Goal: Download file/media

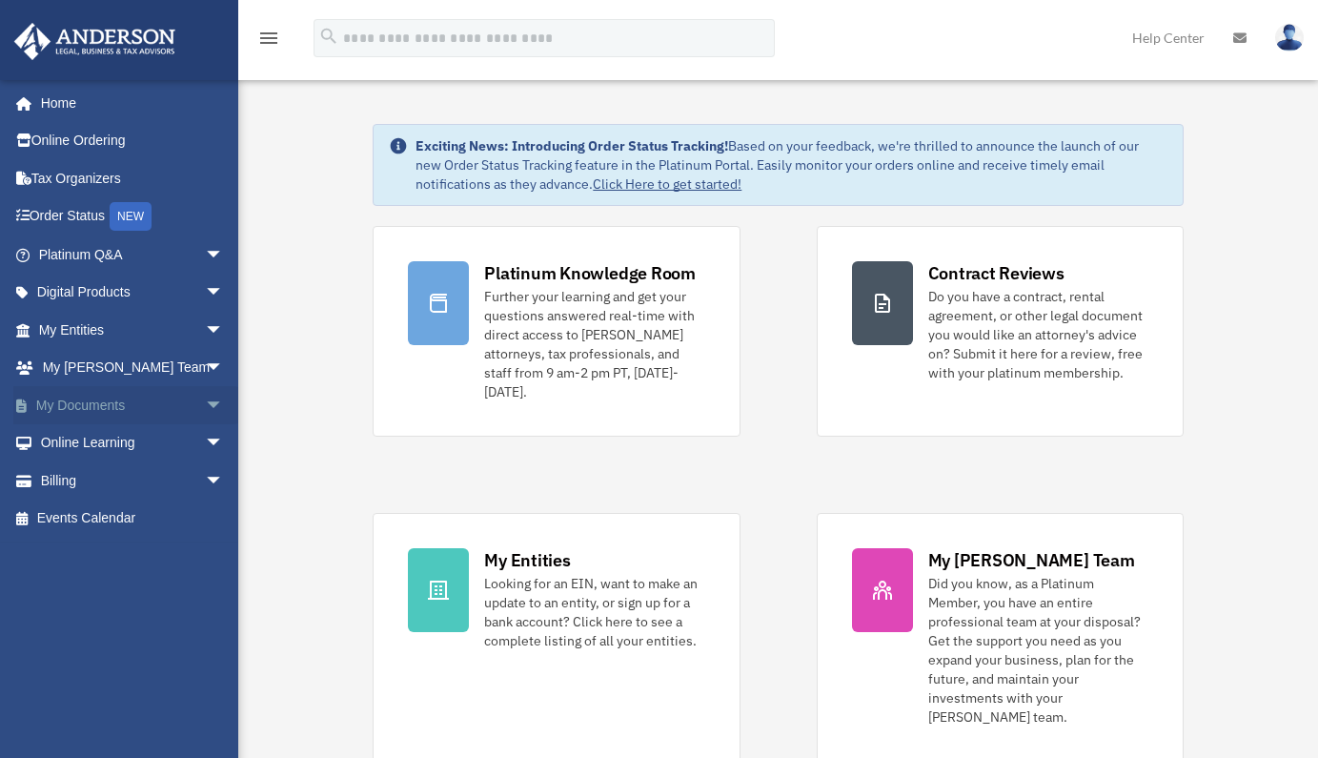
click at [205, 400] on span "arrow_drop_down" at bounding box center [224, 405] width 38 height 39
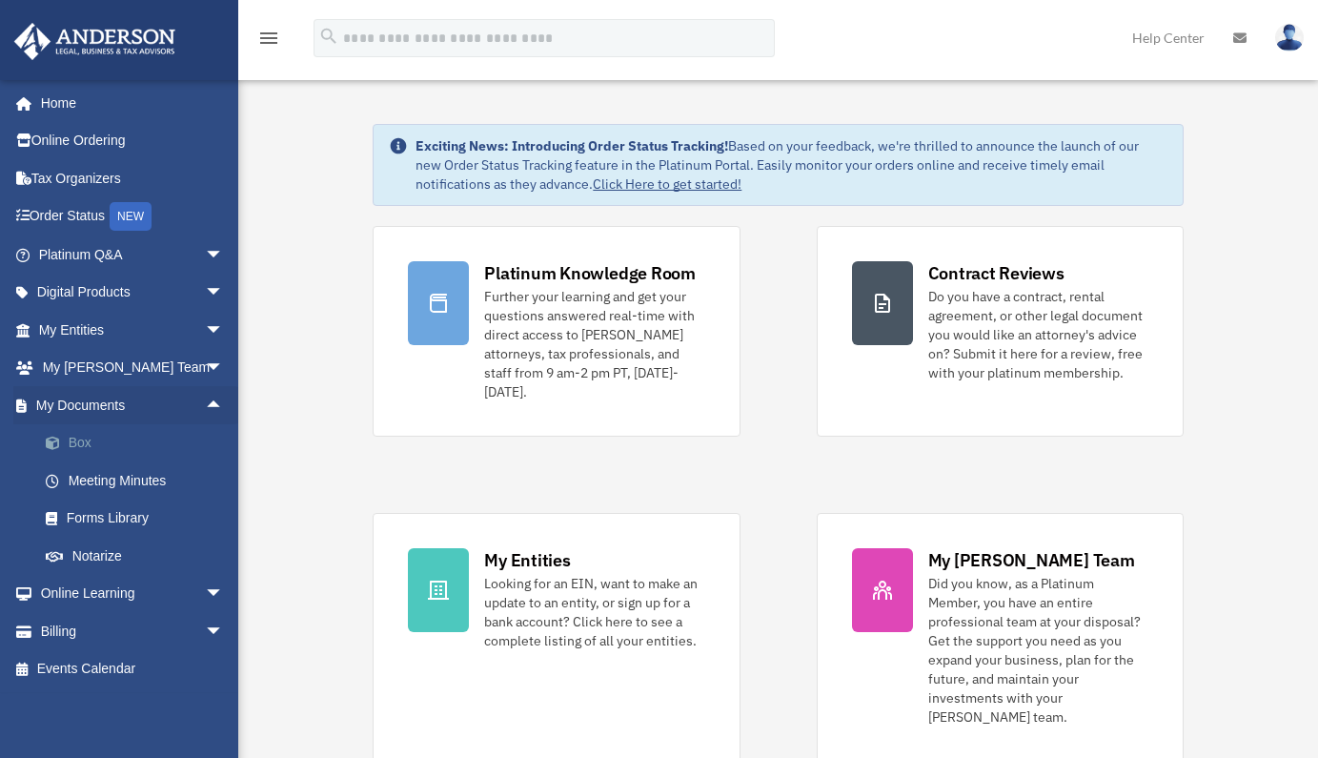
click at [86, 445] on link "Box" at bounding box center [140, 443] width 226 height 38
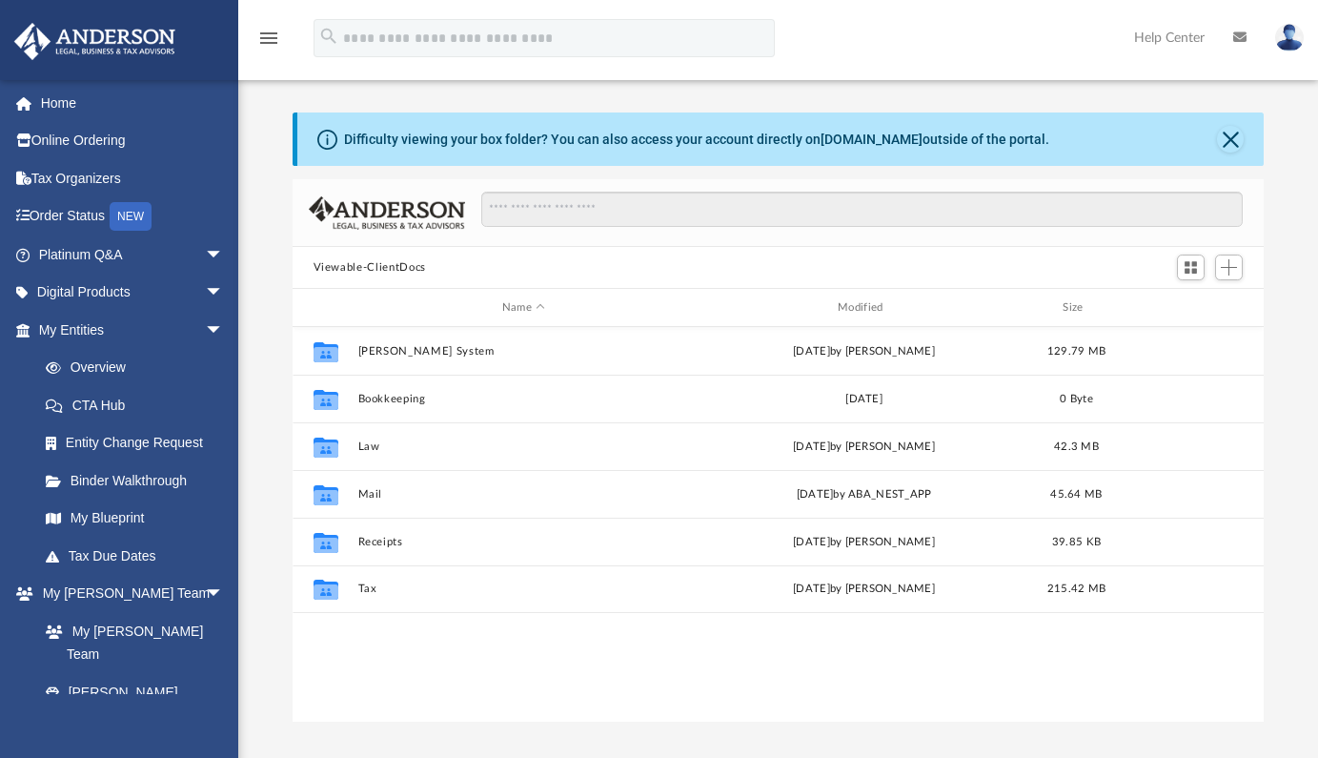
scroll to position [419, 957]
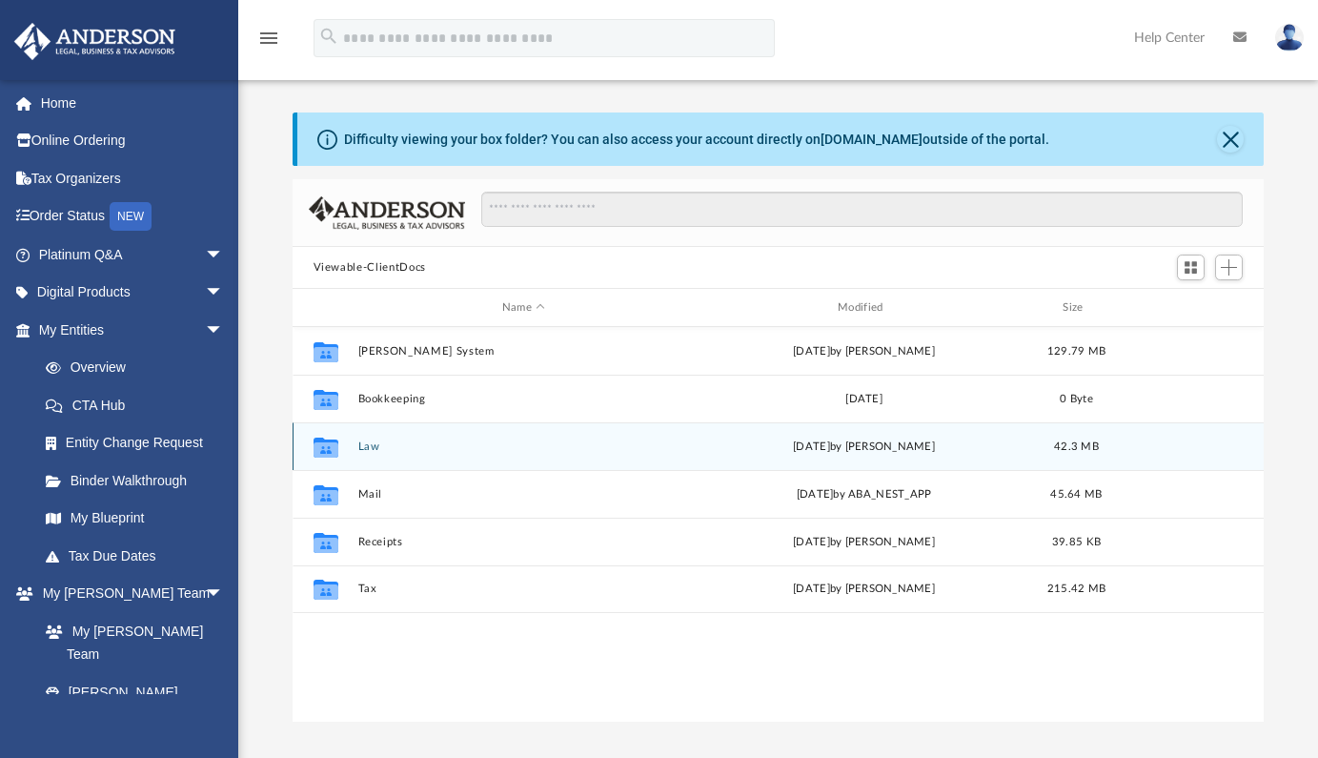
click at [334, 439] on icon "grid" at bounding box center [325, 447] width 25 height 20
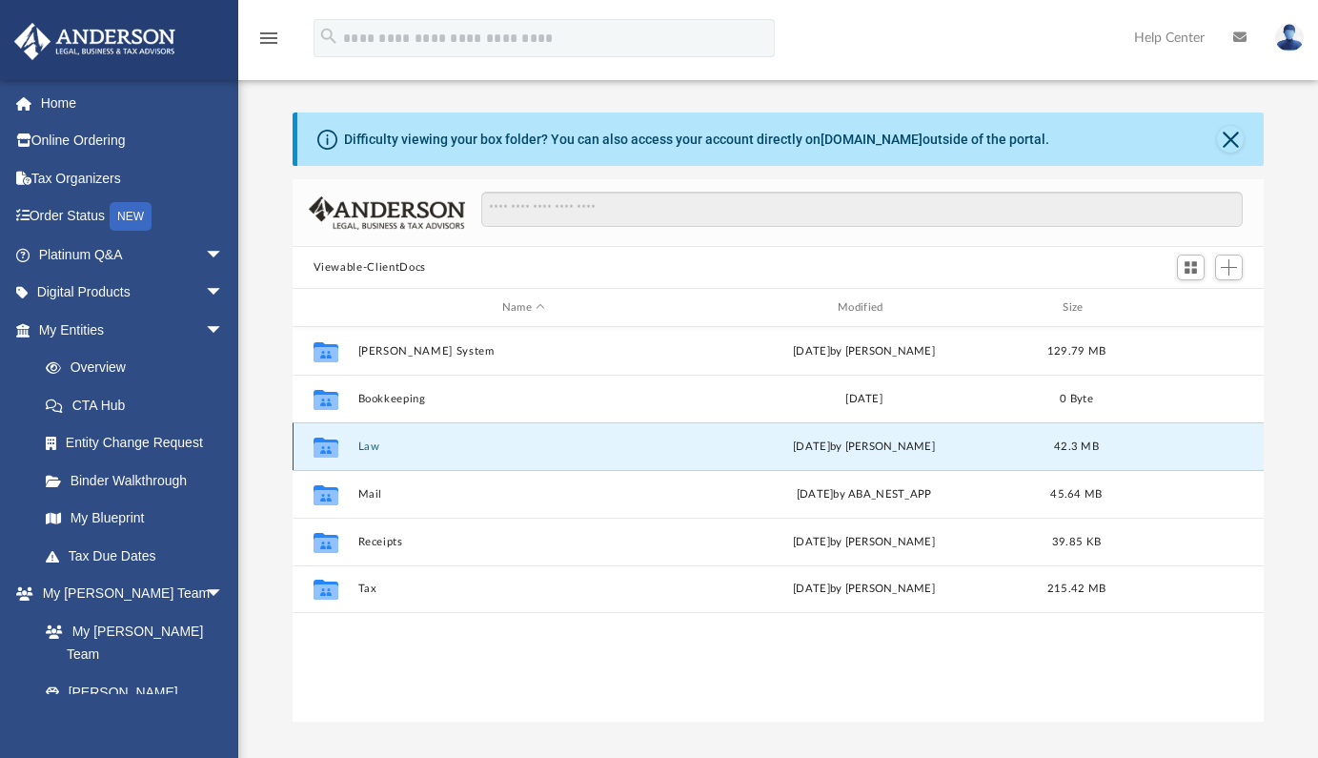
click at [372, 446] on button "Law" at bounding box center [523, 446] width 332 height 12
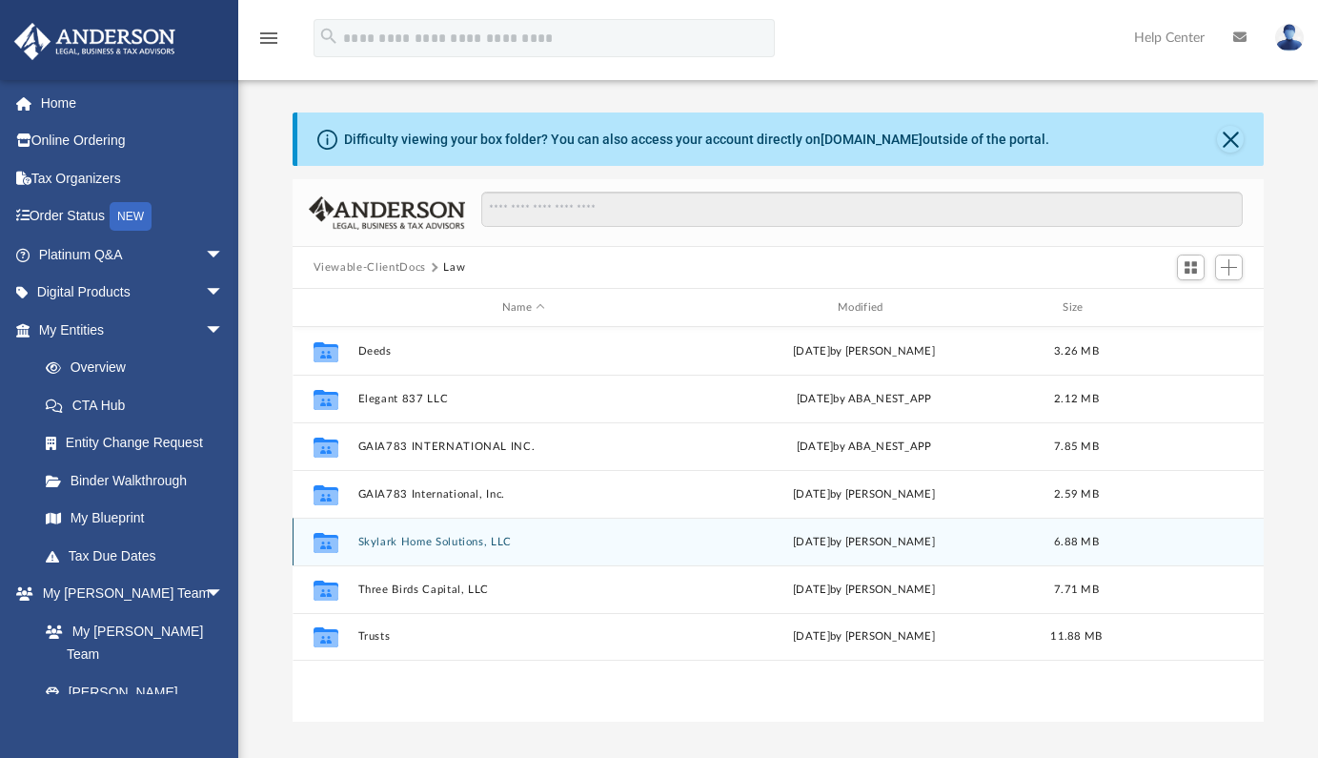
click at [381, 549] on div "Collaborated Folder Skylark Home Solutions, LLC Tue Aug 5 2025 by Lauren Thornt…" at bounding box center [779, 542] width 972 height 48
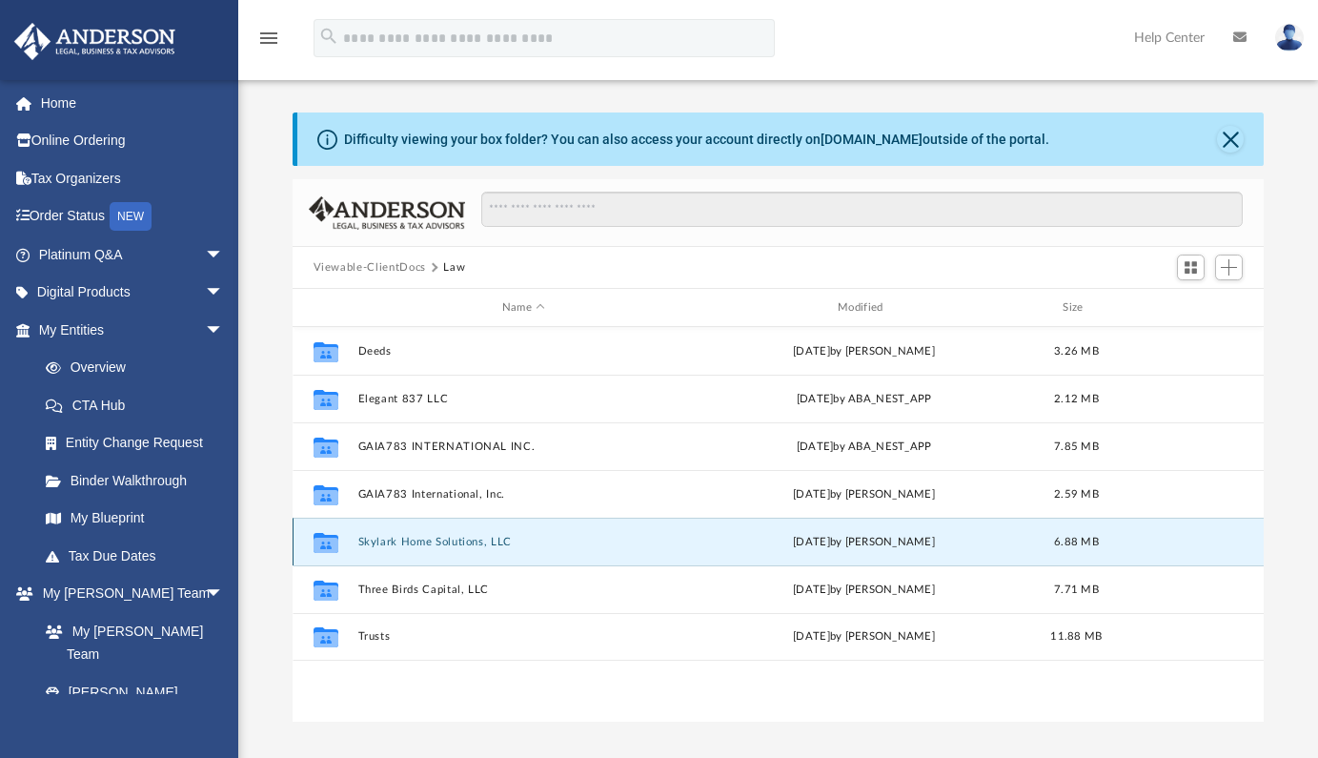
click at [387, 539] on button "Skylark Home Solutions, LLC" at bounding box center [523, 542] width 332 height 12
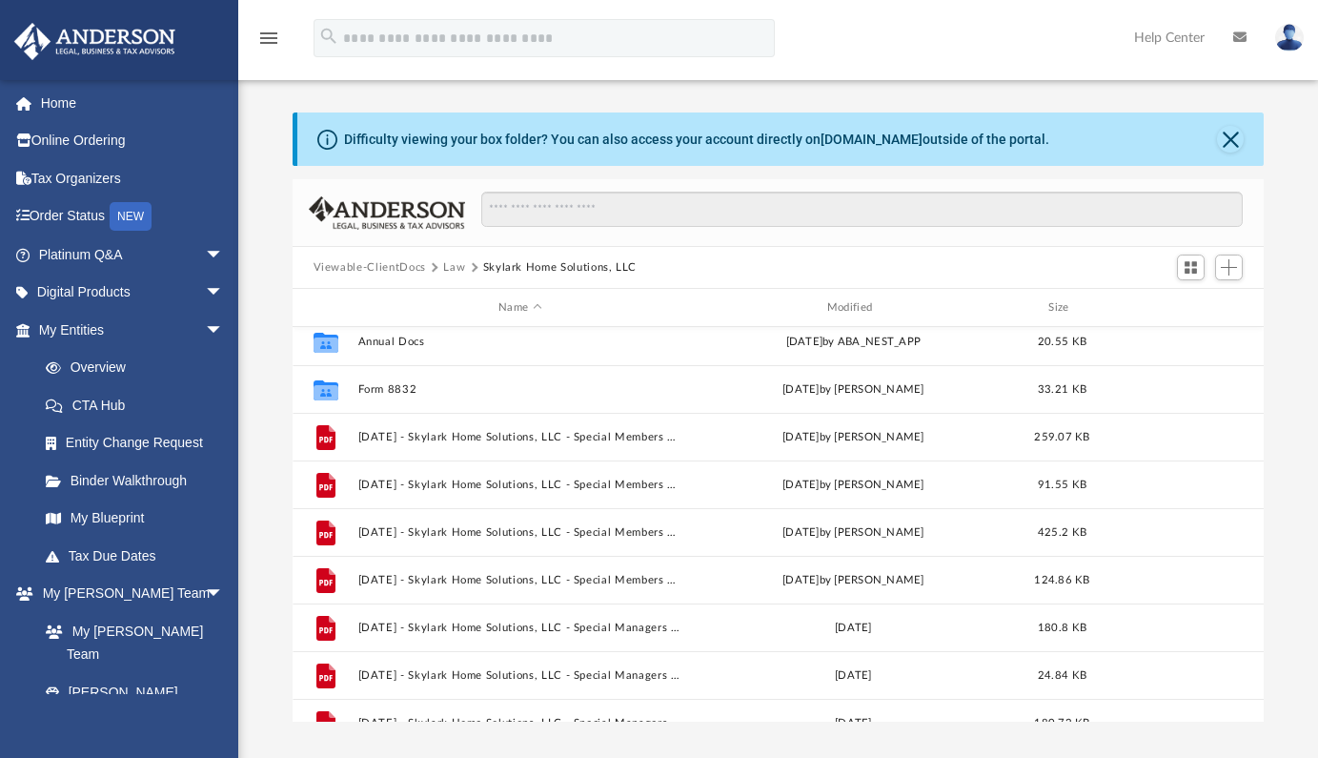
scroll to position [0, 0]
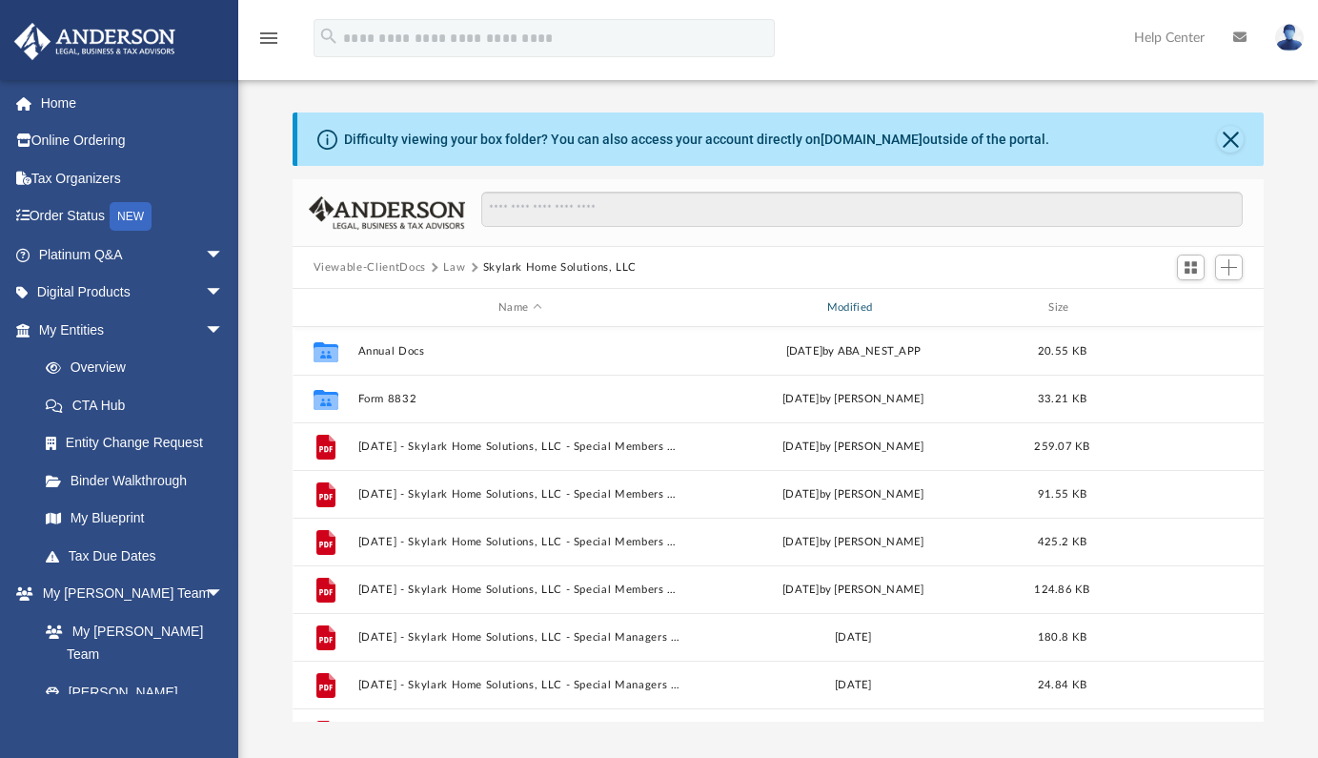
click at [855, 307] on div "Modified" at bounding box center [852, 307] width 325 height 17
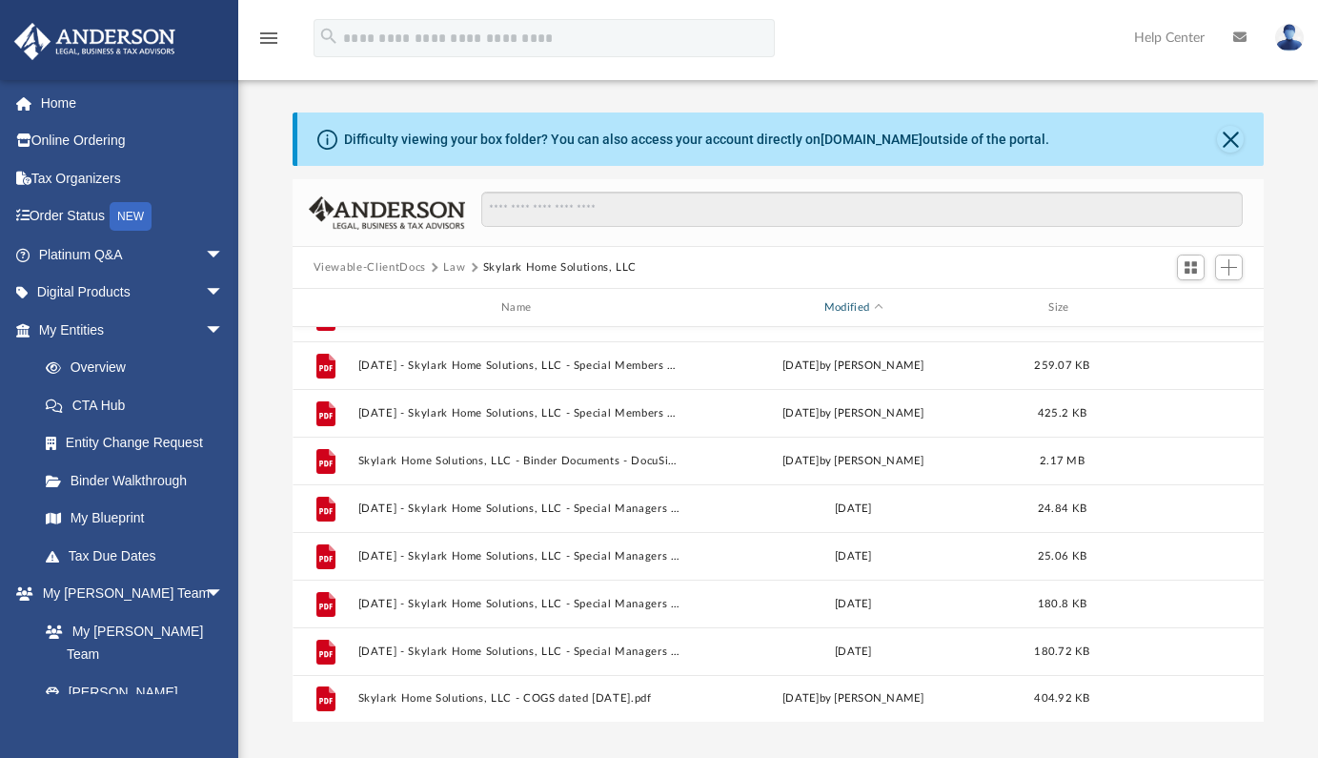
scroll to position [415, 0]
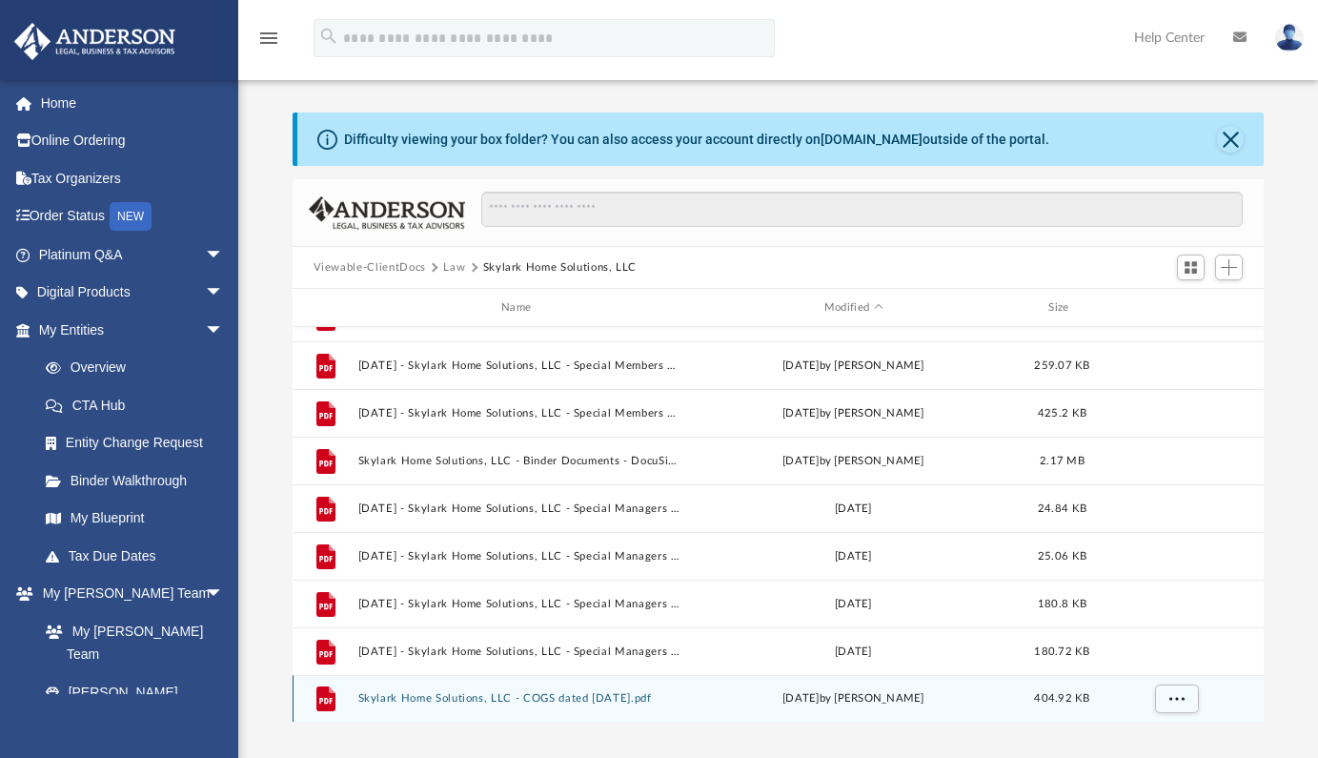
click at [531, 694] on button "Skylark Home Solutions, LLC - COGS dated 08.05.2025.pdf" at bounding box center [519, 698] width 325 height 12
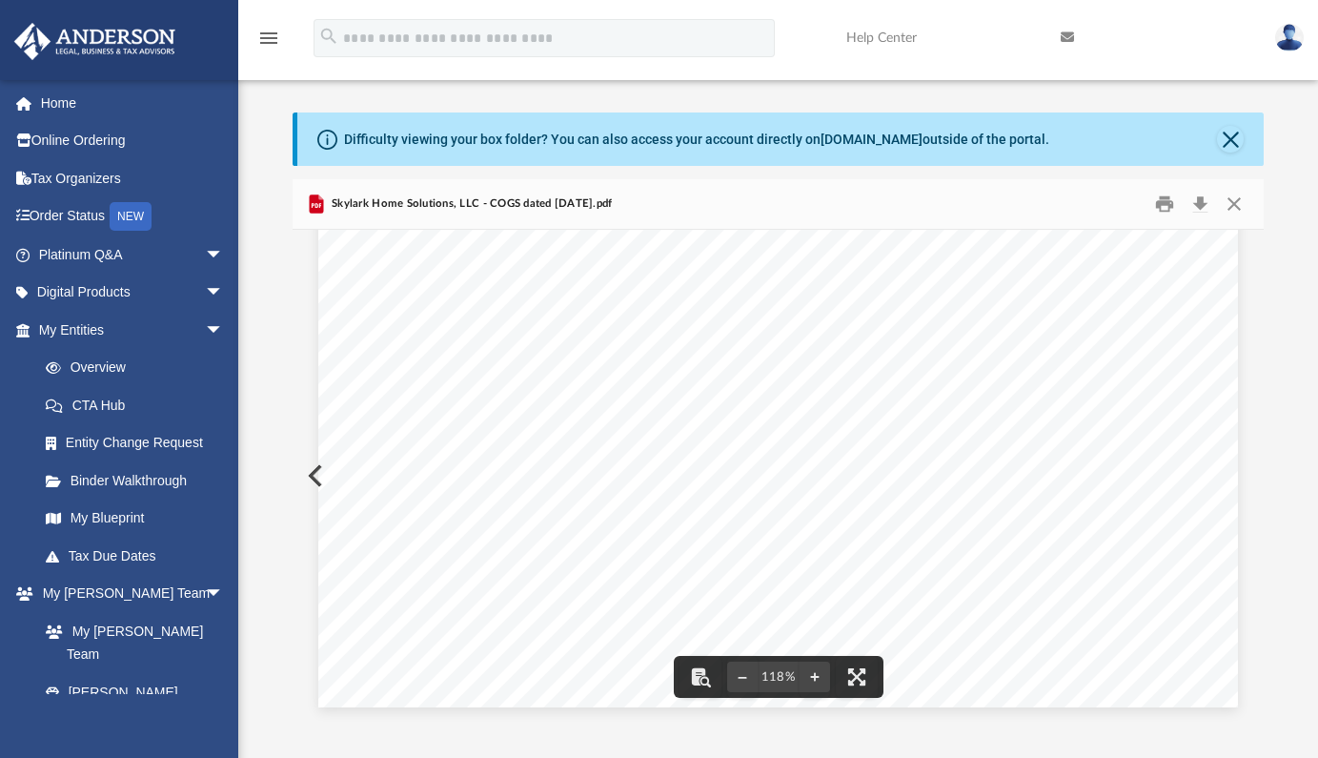
scroll to position [0, 0]
click at [1201, 201] on button "Download" at bounding box center [1200, 205] width 34 height 30
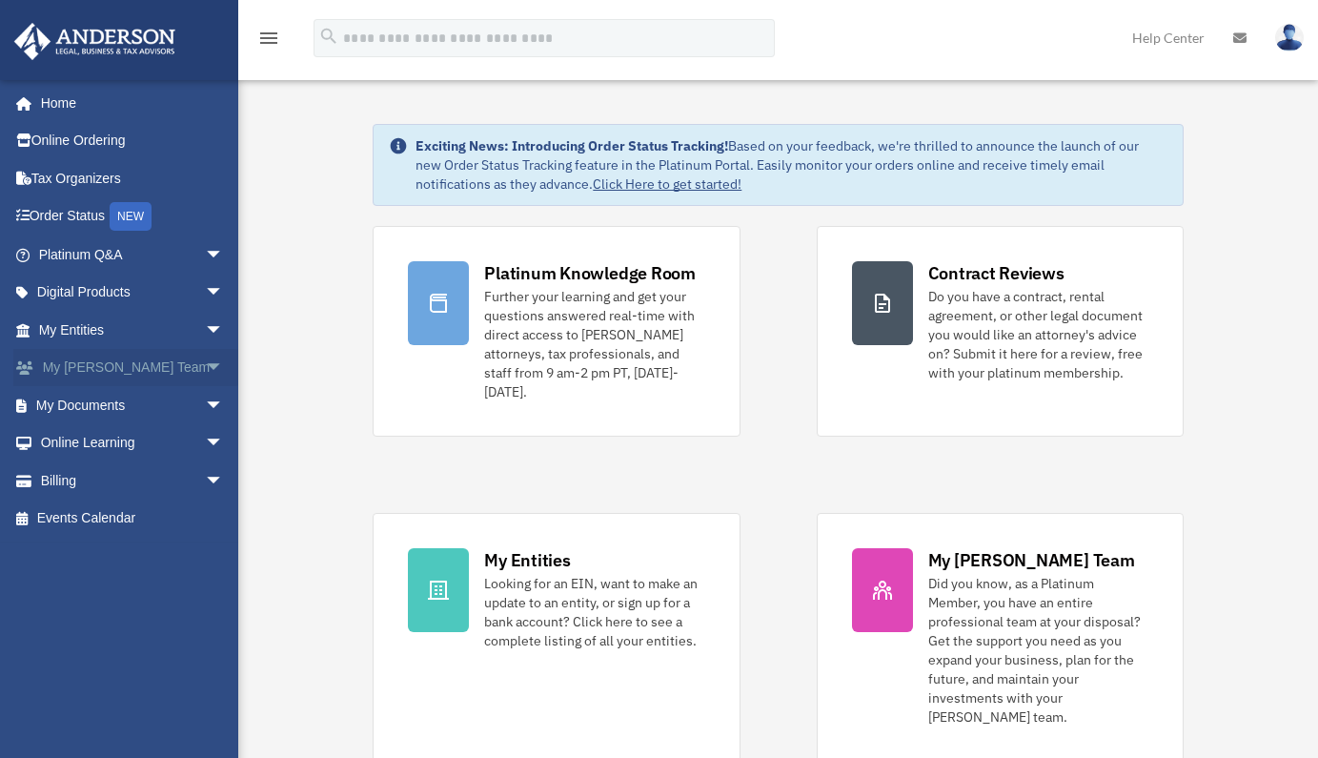
click at [205, 363] on span "arrow_drop_down" at bounding box center [224, 368] width 38 height 39
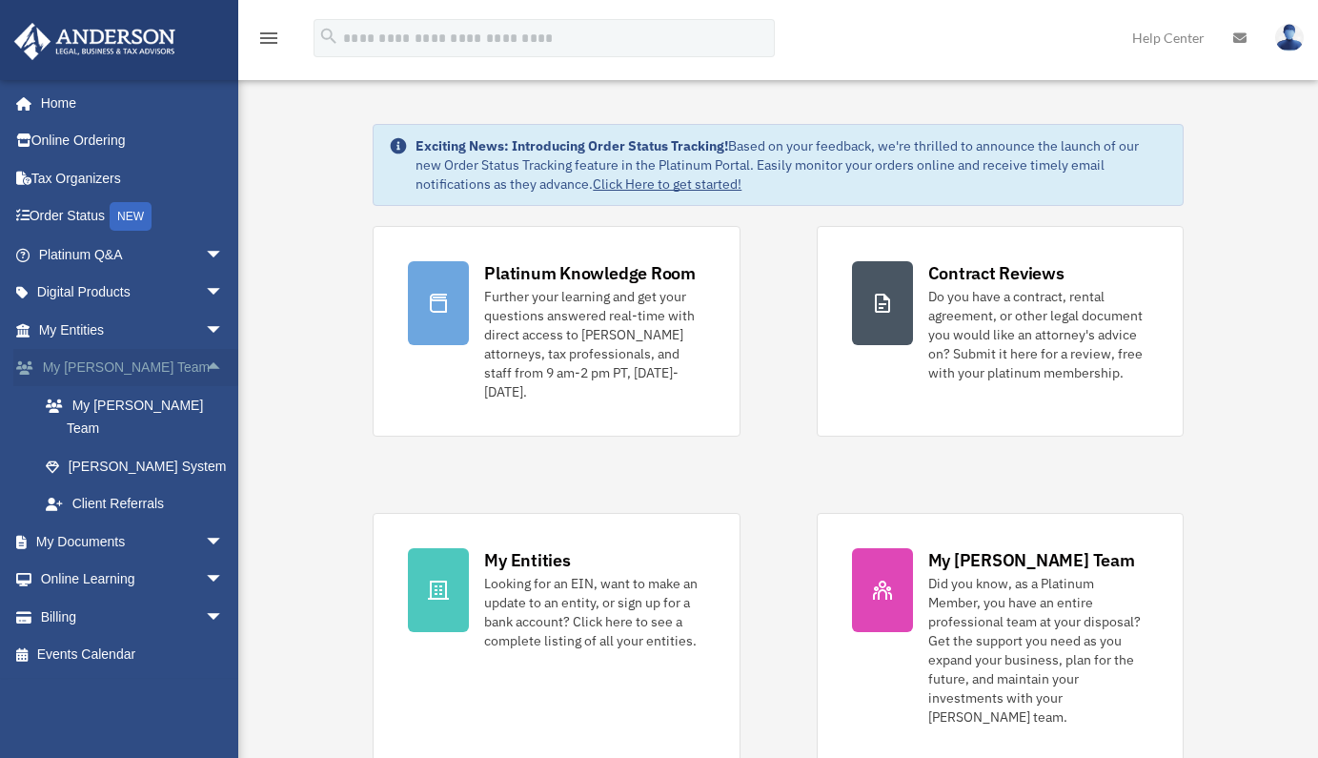
click at [205, 363] on span "arrow_drop_up" at bounding box center [224, 368] width 38 height 39
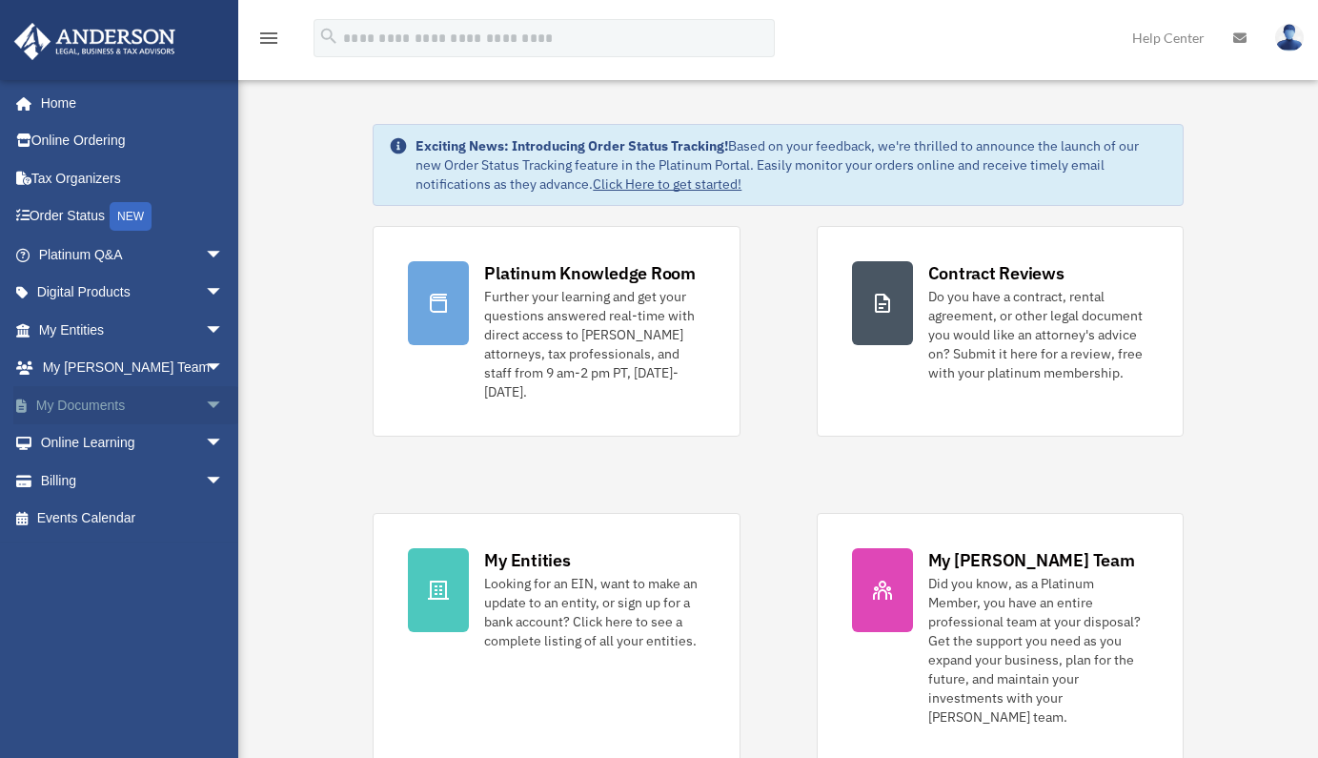
click at [183, 398] on link "My Documents arrow_drop_down" at bounding box center [132, 405] width 239 height 38
click at [205, 400] on span "arrow_drop_down" at bounding box center [224, 405] width 38 height 39
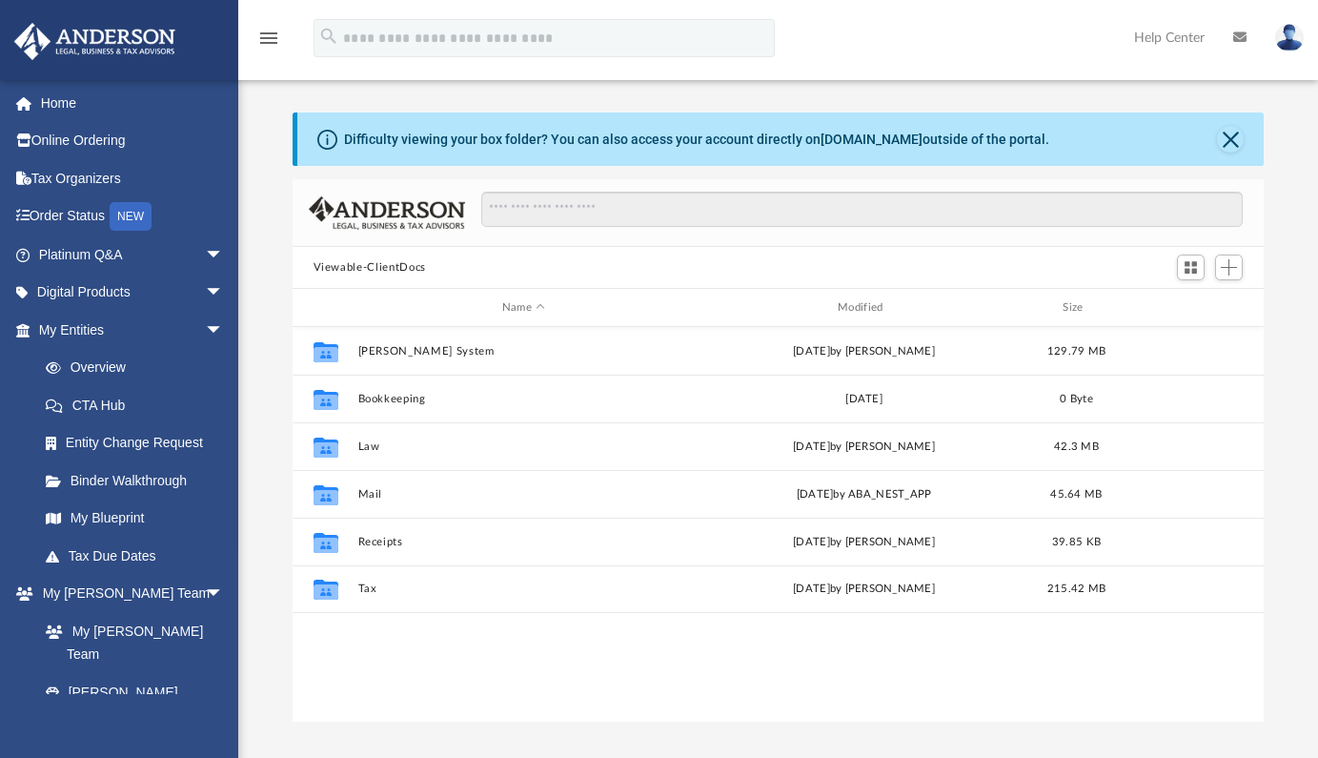
scroll to position [419, 957]
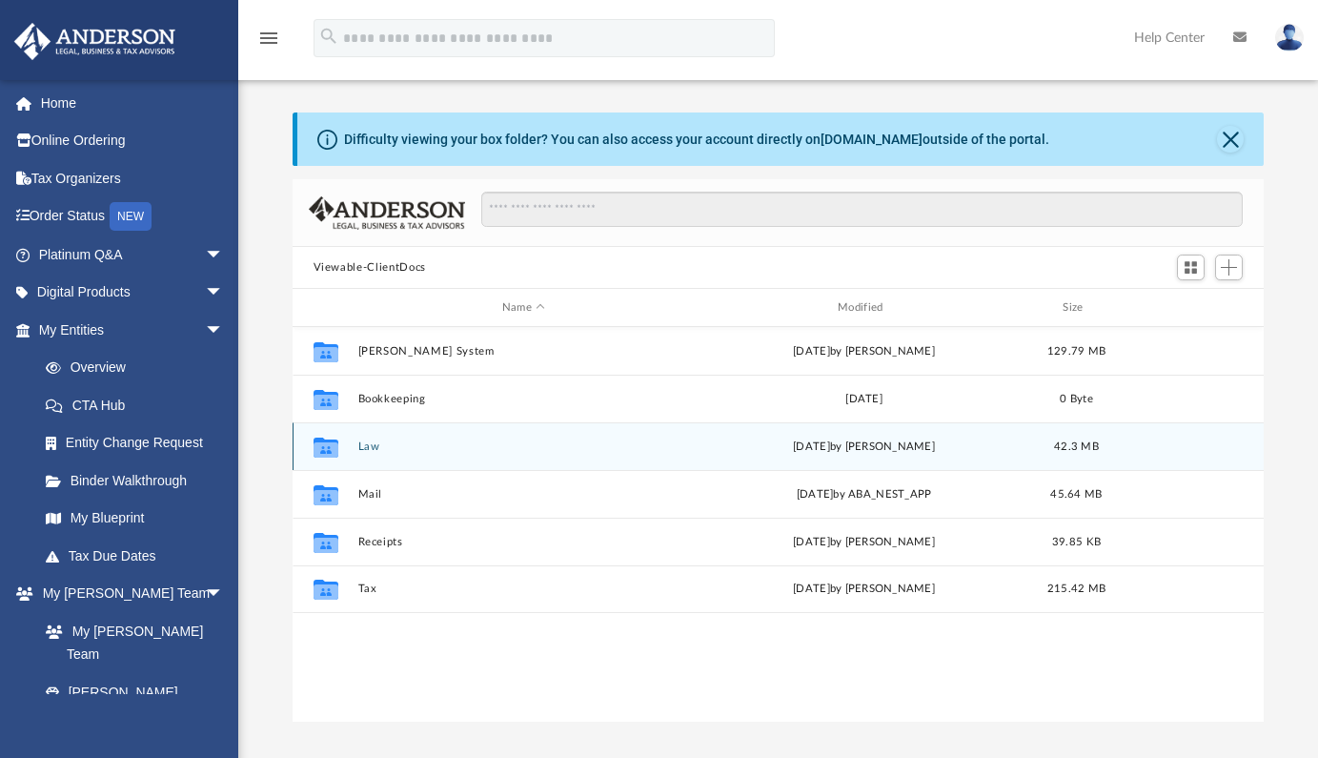
click at [377, 446] on button "Law" at bounding box center [523, 446] width 332 height 12
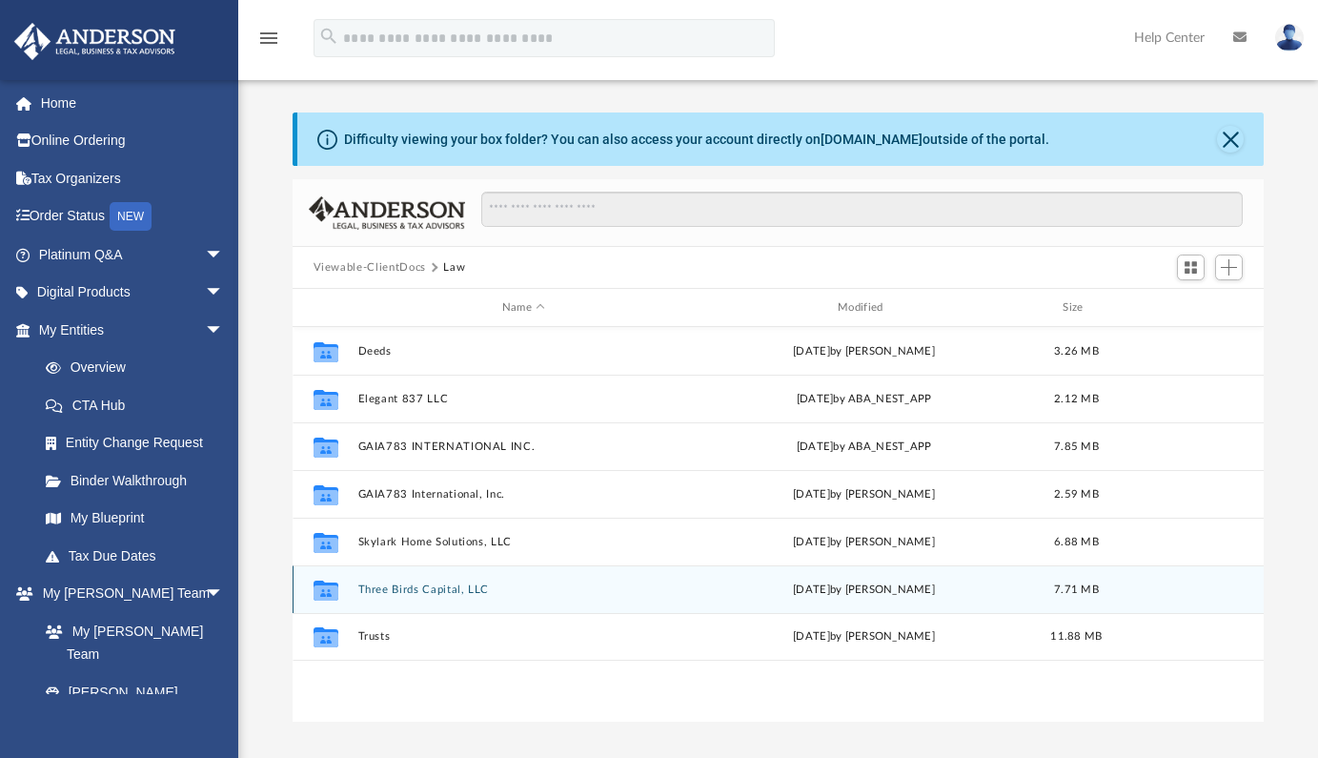
click at [386, 584] on button "Three Birds Capital, LLC" at bounding box center [523, 589] width 332 height 12
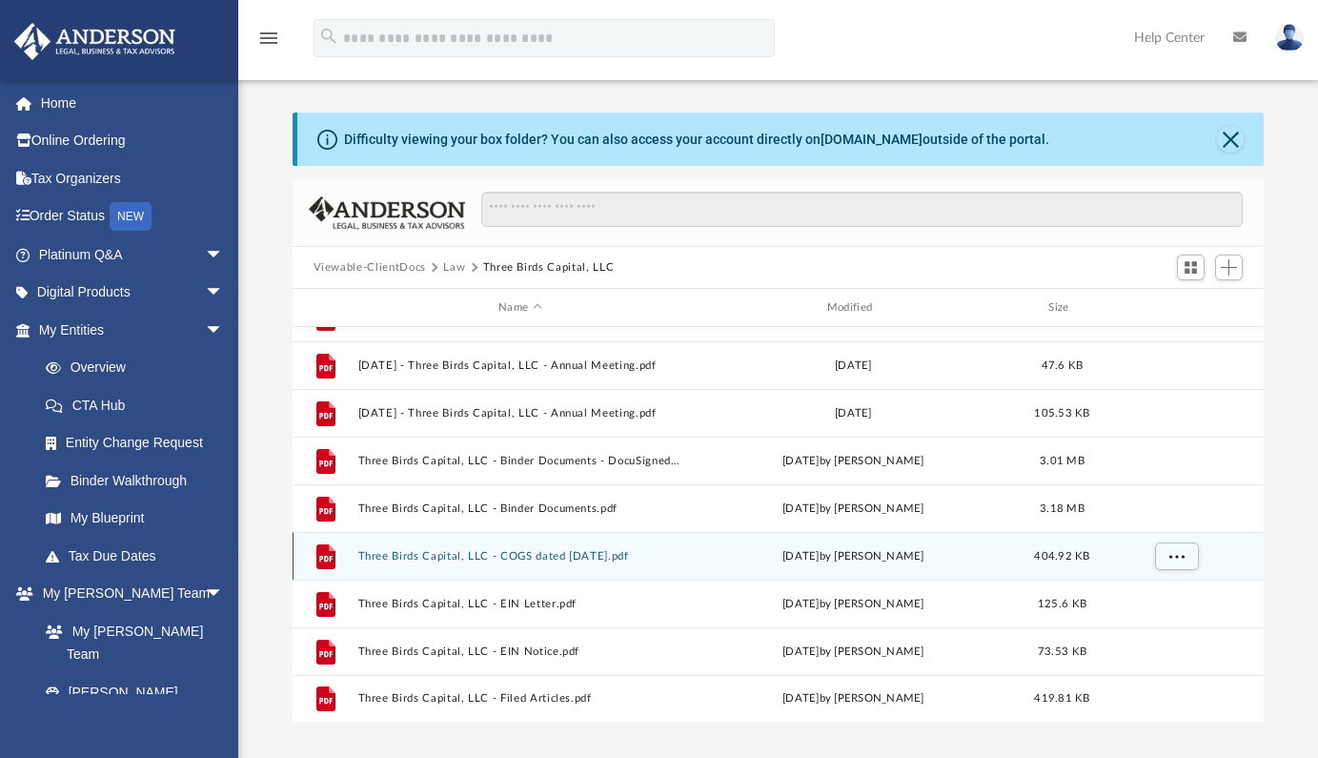
scroll to position [129, 0]
click at [460, 556] on button "Three Birds Capital, LLC - COGS dated 08.05.2025.pdf" at bounding box center [519, 556] width 325 height 12
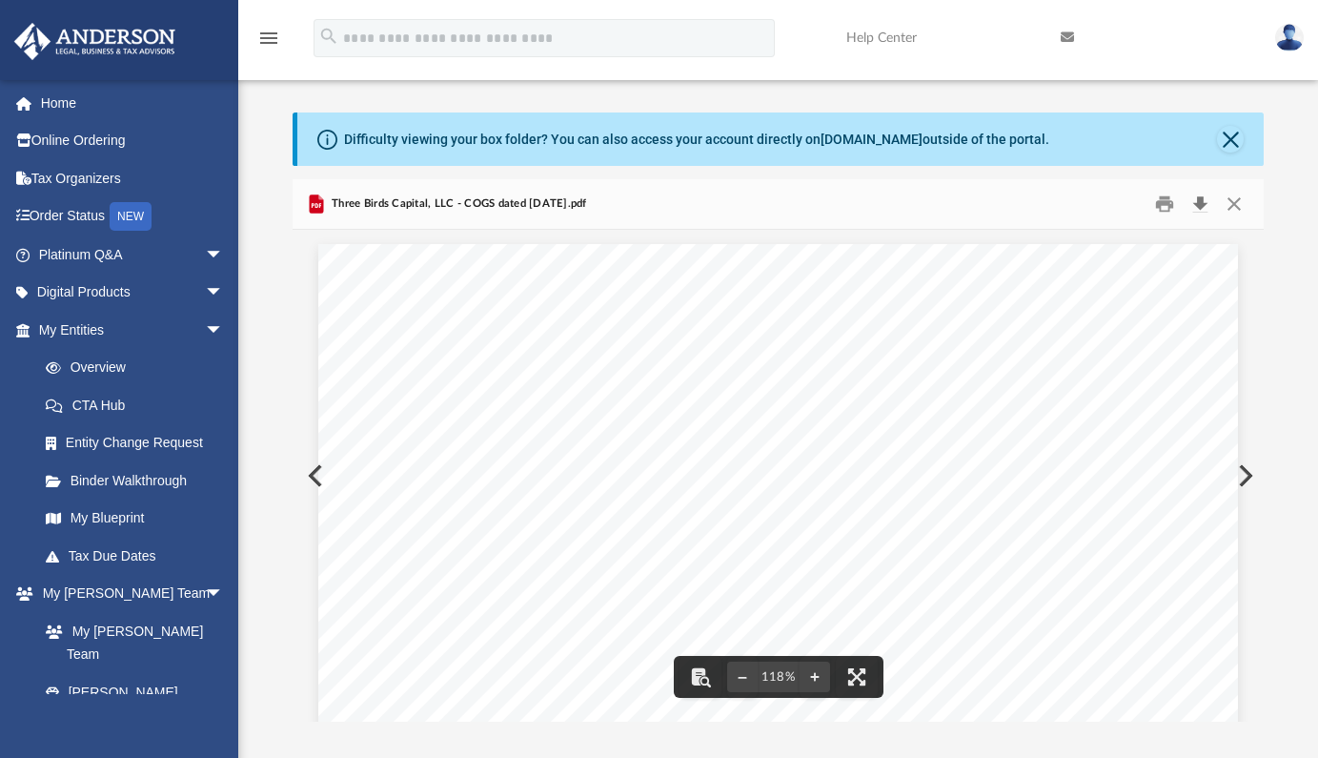
click at [1200, 206] on button "Download" at bounding box center [1200, 205] width 34 height 30
click at [1289, 37] on img at bounding box center [1289, 38] width 29 height 28
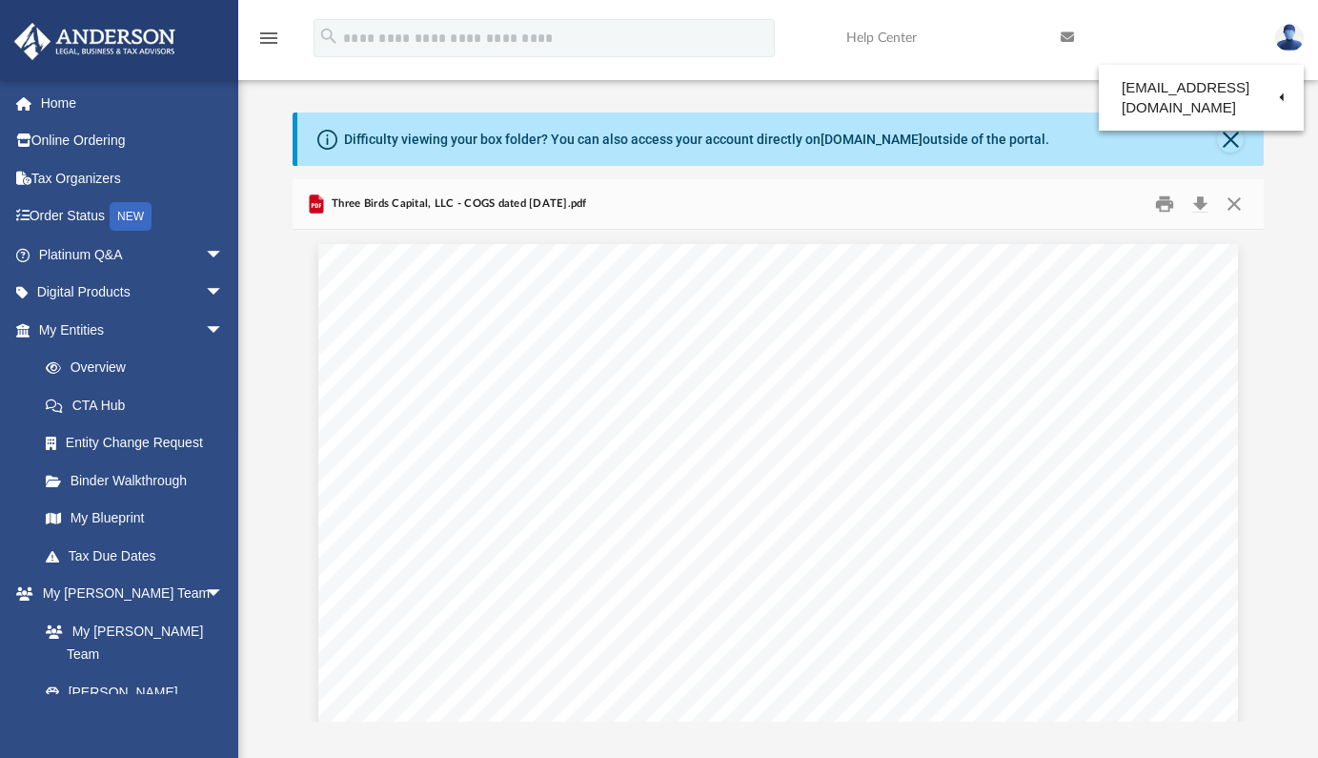
click at [133, 43] on img at bounding box center [95, 41] width 173 height 37
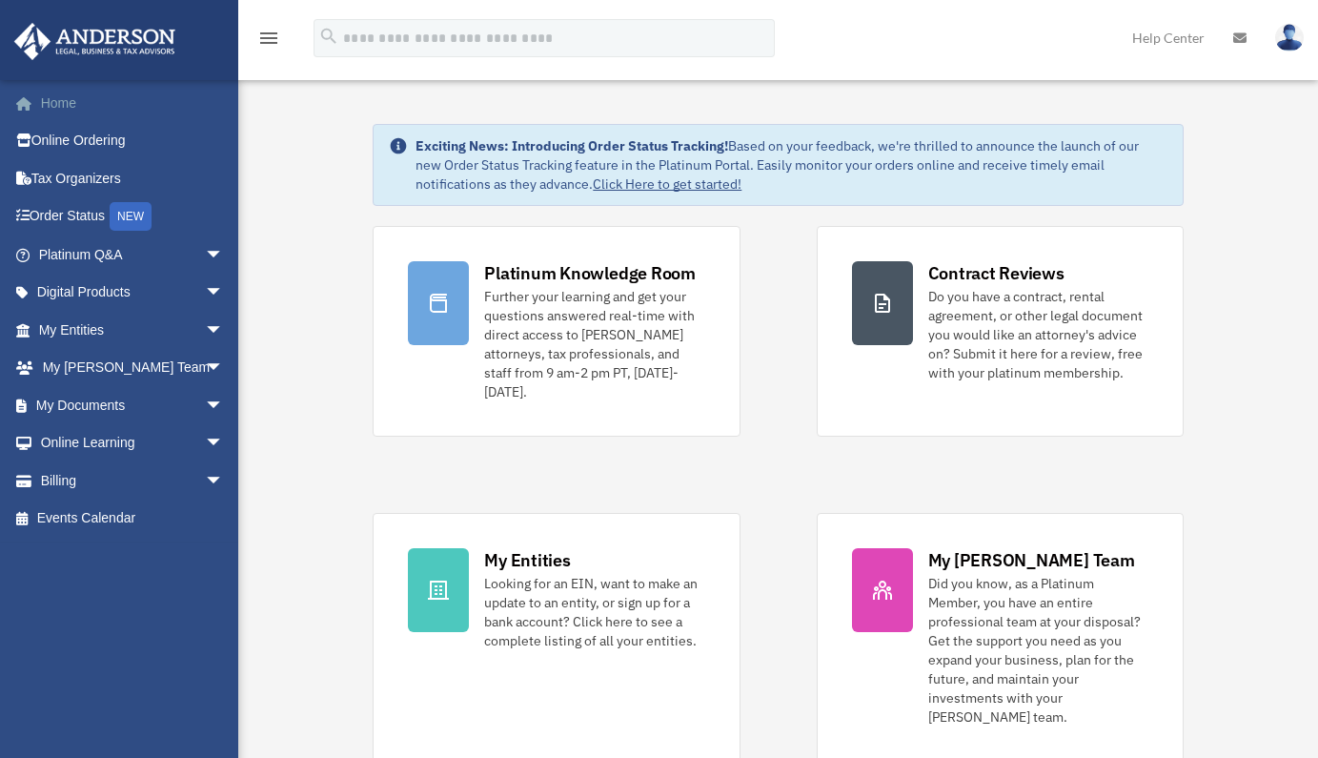
click at [68, 102] on link "Home" at bounding box center [132, 103] width 239 height 38
click at [266, 35] on icon "menu" at bounding box center [268, 38] width 23 height 23
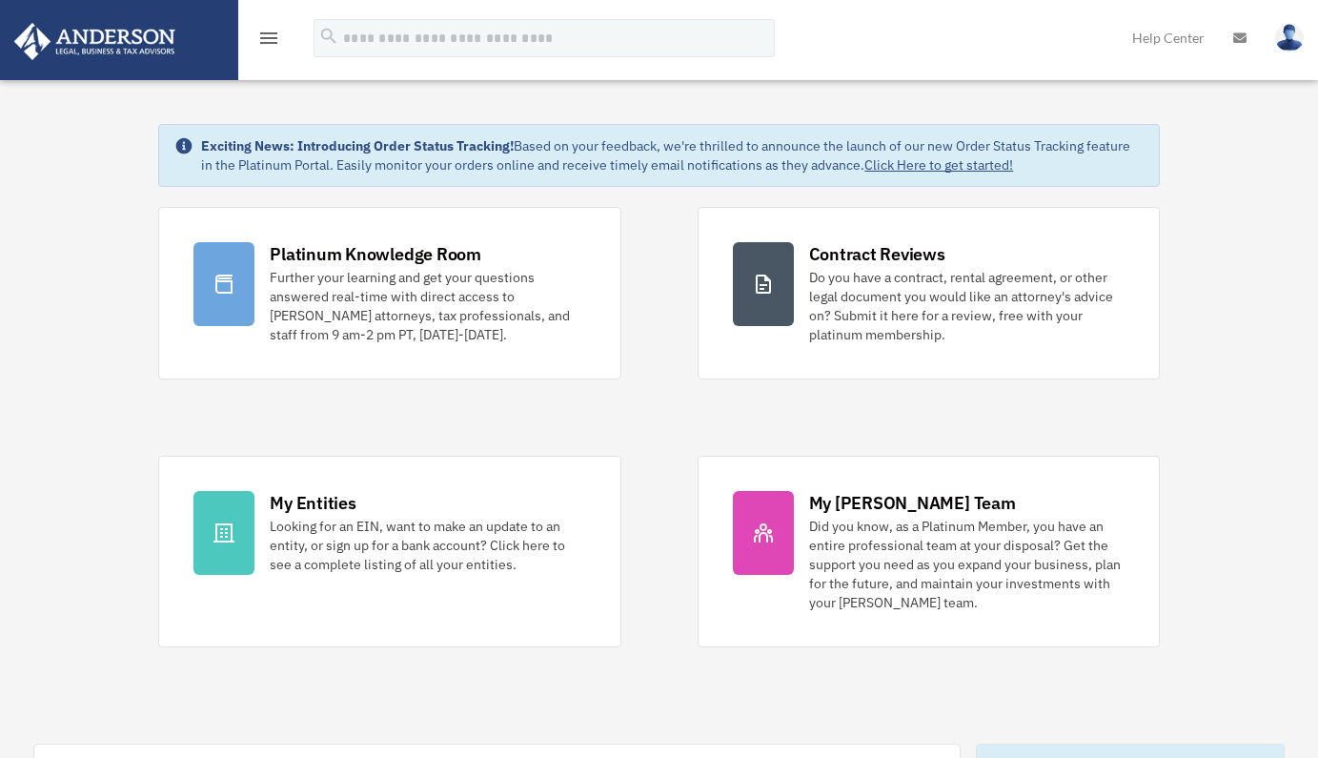
click at [266, 35] on icon "menu" at bounding box center [268, 38] width 23 height 23
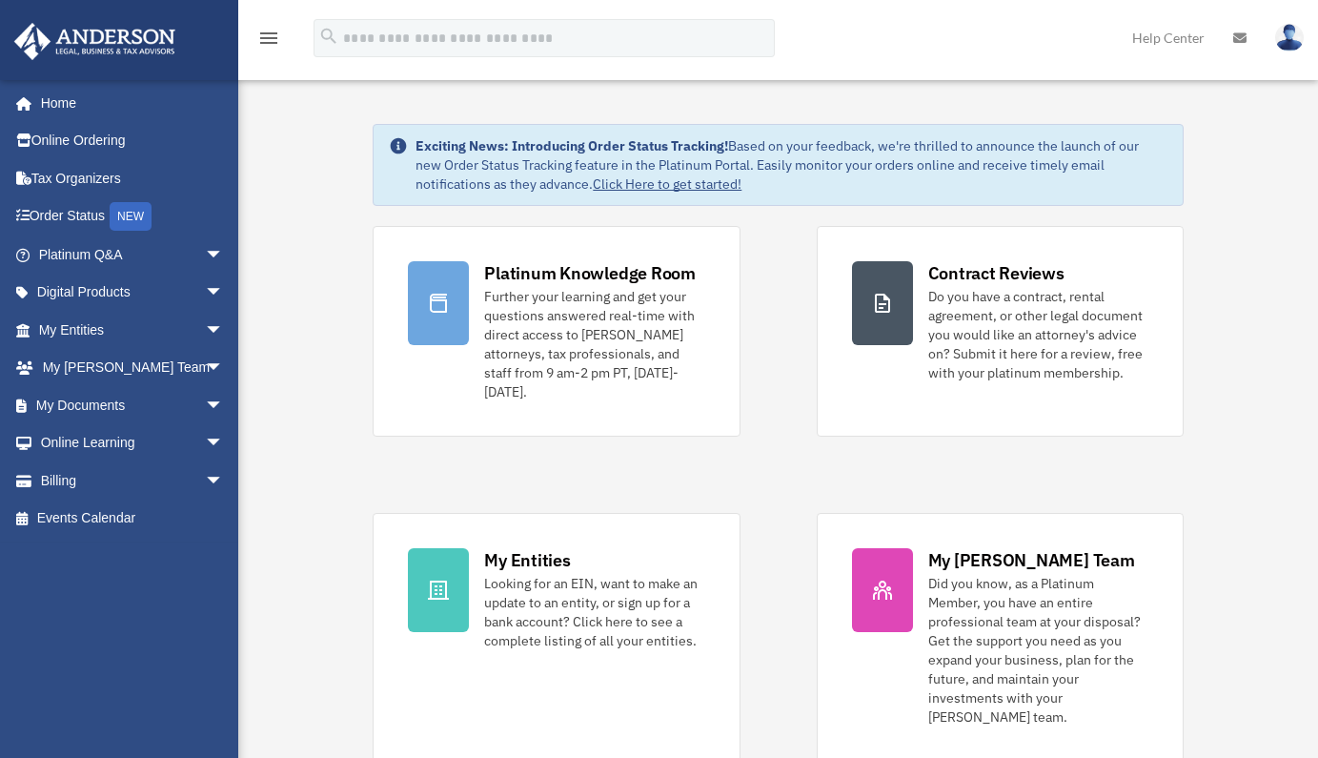
click at [1289, 36] on img at bounding box center [1289, 38] width 29 height 28
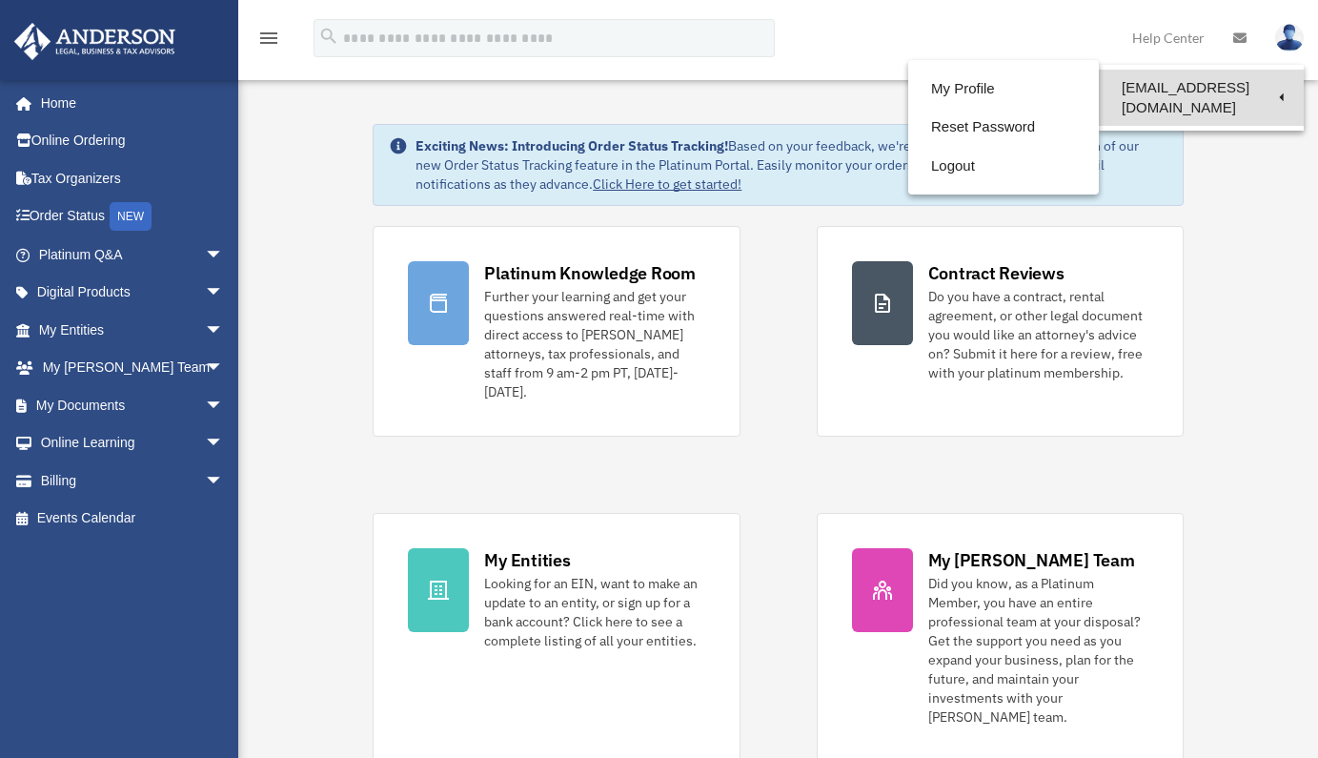
click at [1231, 83] on link "[EMAIL_ADDRESS][DOMAIN_NAME]" at bounding box center [1201, 98] width 205 height 56
